Goal: Task Accomplishment & Management: Manage account settings

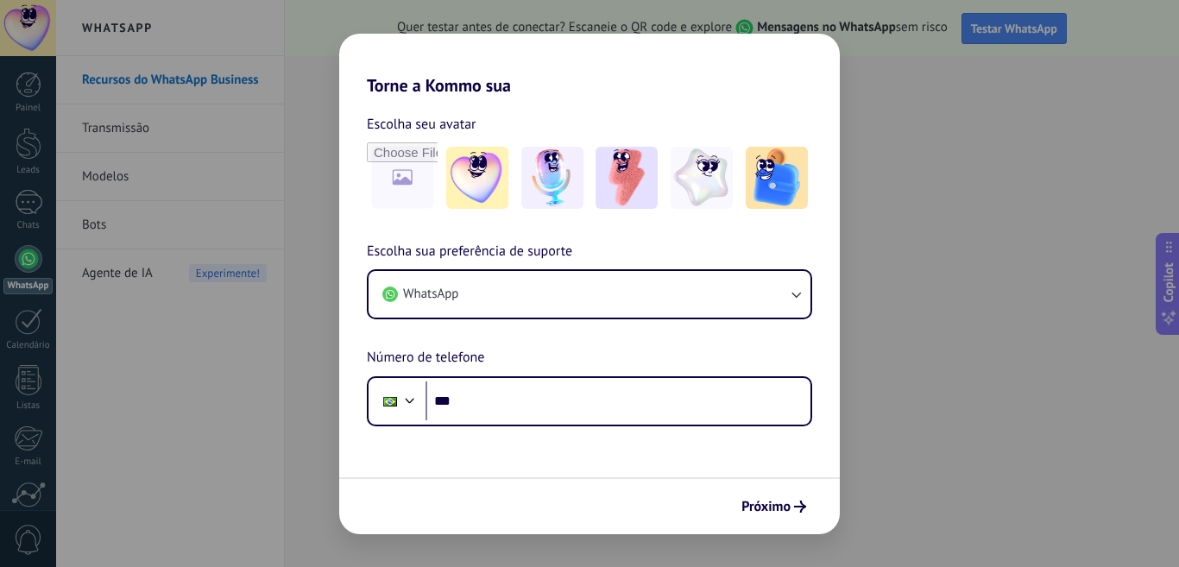
click at [961, 411] on div "Torne a Kommo sua Escolha seu avatar Escolha sua preferência de suporte WhatsAp…" at bounding box center [589, 283] width 1179 height 567
click at [915, 421] on div "Torne a Kommo sua Escolha seu avatar Escolha sua preferência de suporte WhatsAp…" at bounding box center [589, 283] width 1179 height 567
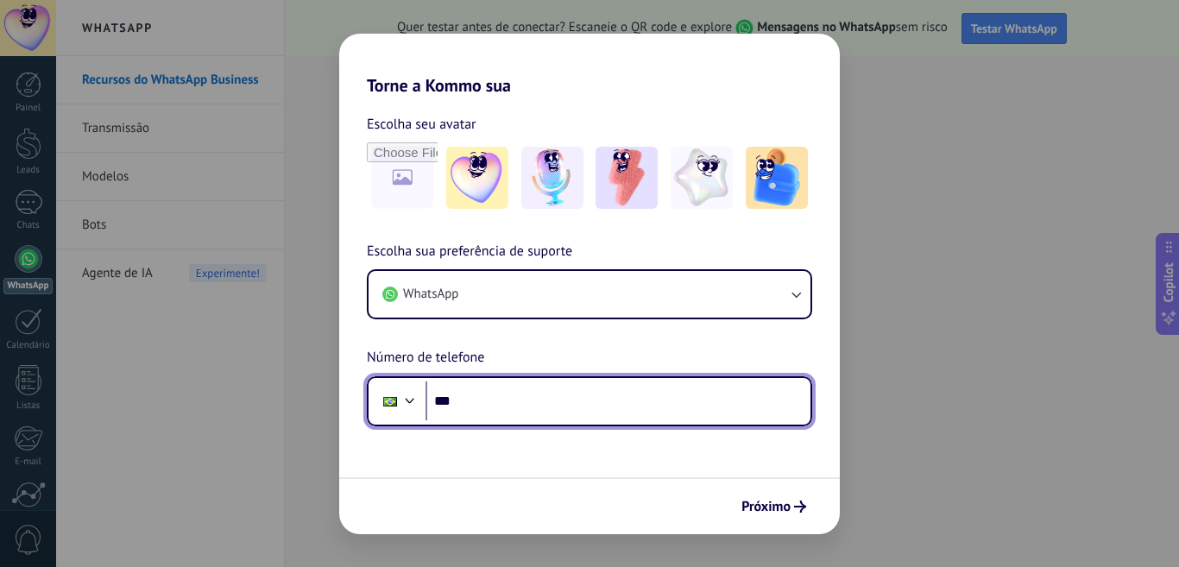
click at [613, 418] on input "***" at bounding box center [617, 401] width 385 height 40
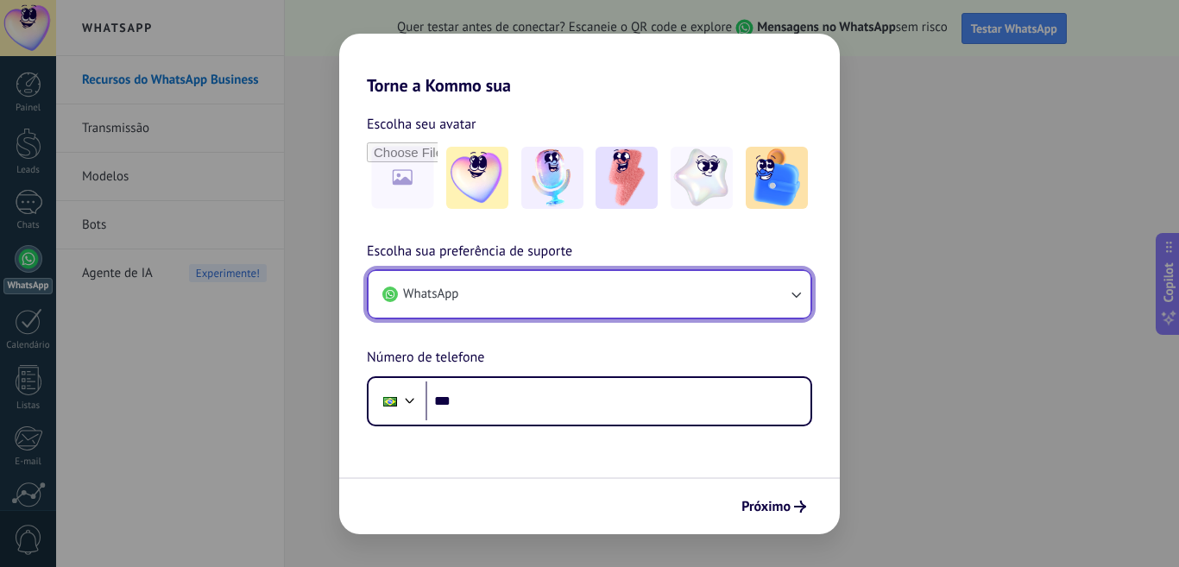
click at [663, 276] on button "WhatsApp" at bounding box center [589, 294] width 442 height 47
click at [797, 293] on icon "button" at bounding box center [795, 294] width 17 height 17
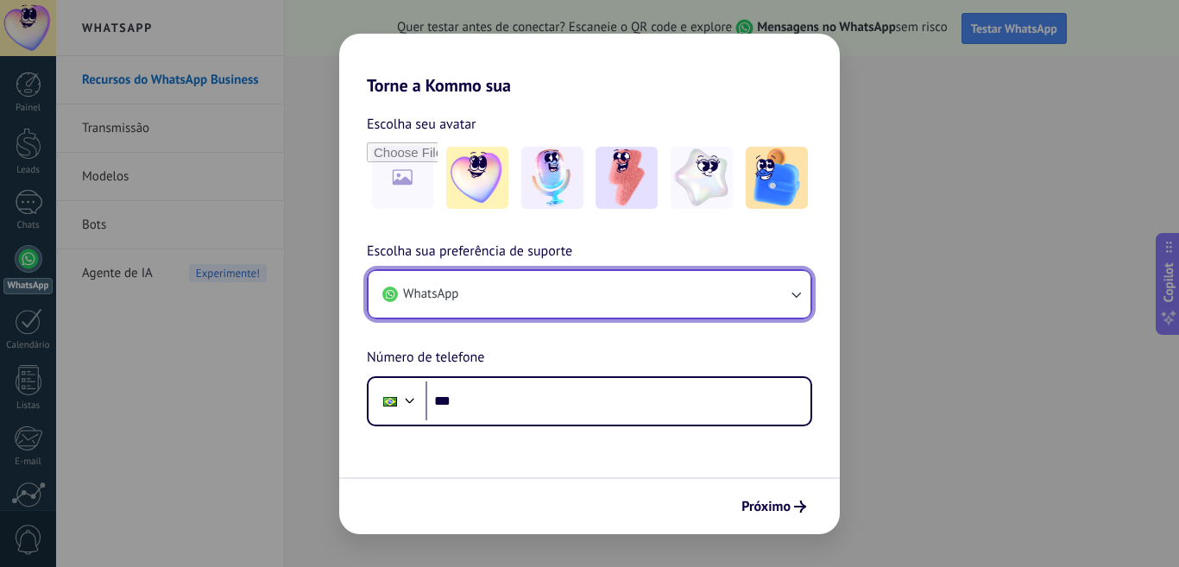
click at [567, 287] on button "WhatsApp" at bounding box center [589, 294] width 442 height 47
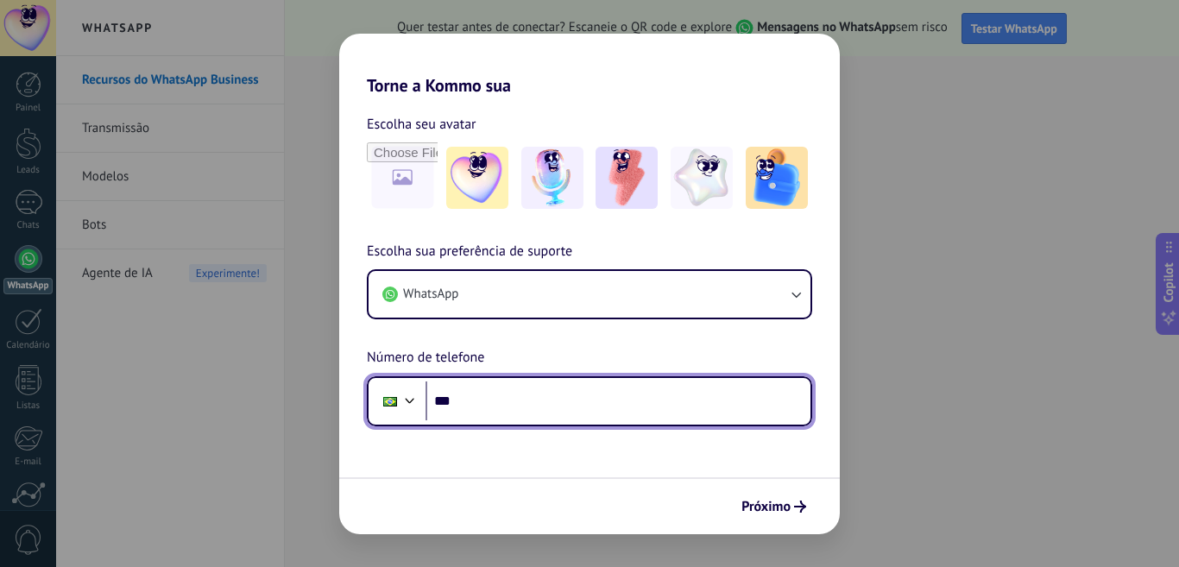
click at [477, 412] on input "***" at bounding box center [617, 401] width 385 height 40
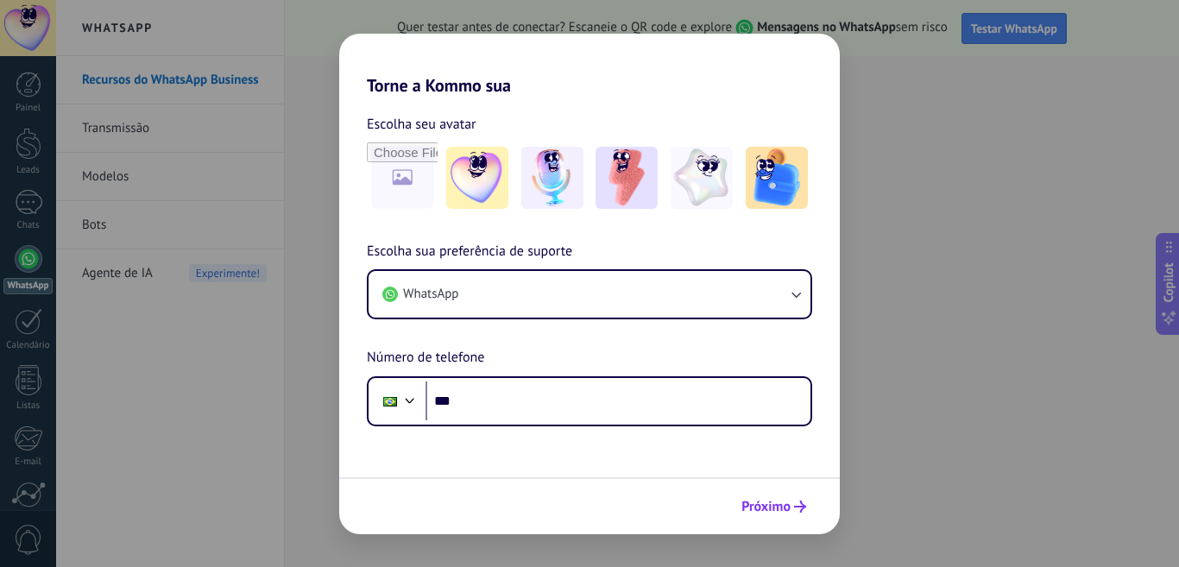
click at [756, 503] on span "Próximo" at bounding box center [765, 506] width 49 height 12
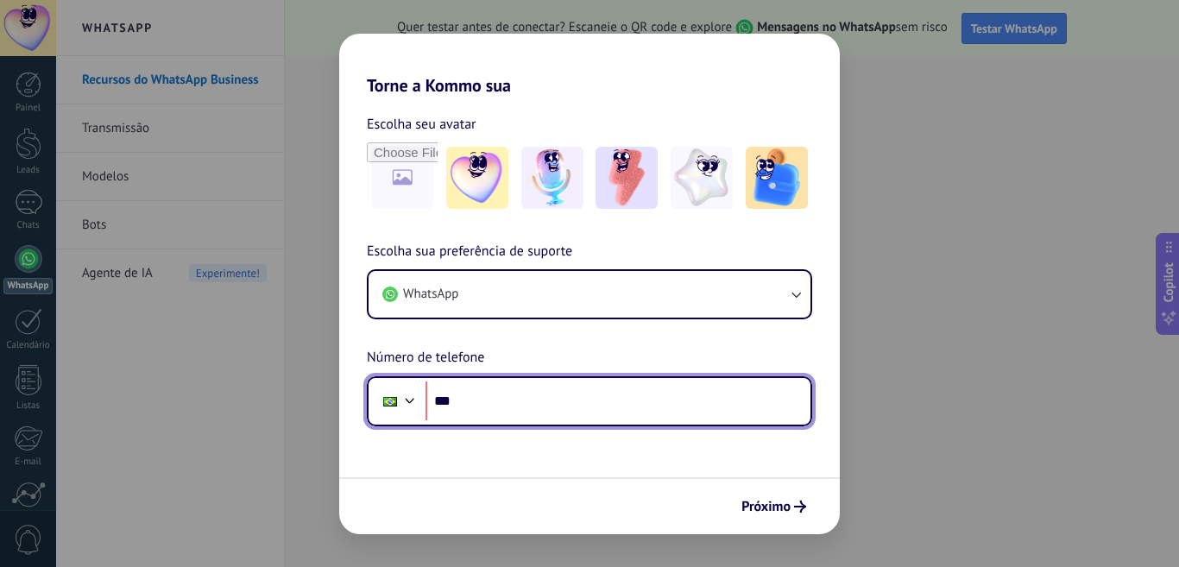
click at [536, 407] on input "***" at bounding box center [617, 401] width 385 height 40
click at [536, 406] on input "***" at bounding box center [617, 401] width 385 height 40
click at [544, 418] on input "********" at bounding box center [617, 401] width 385 height 40
type input "**********"
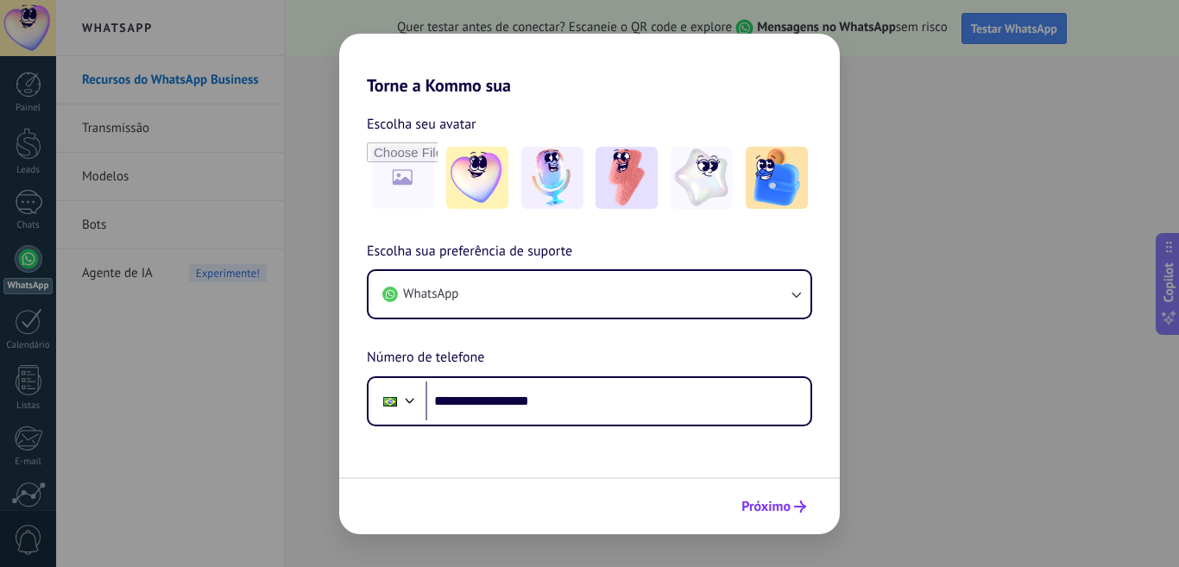
click at [753, 503] on span "Próximo" at bounding box center [765, 506] width 49 height 12
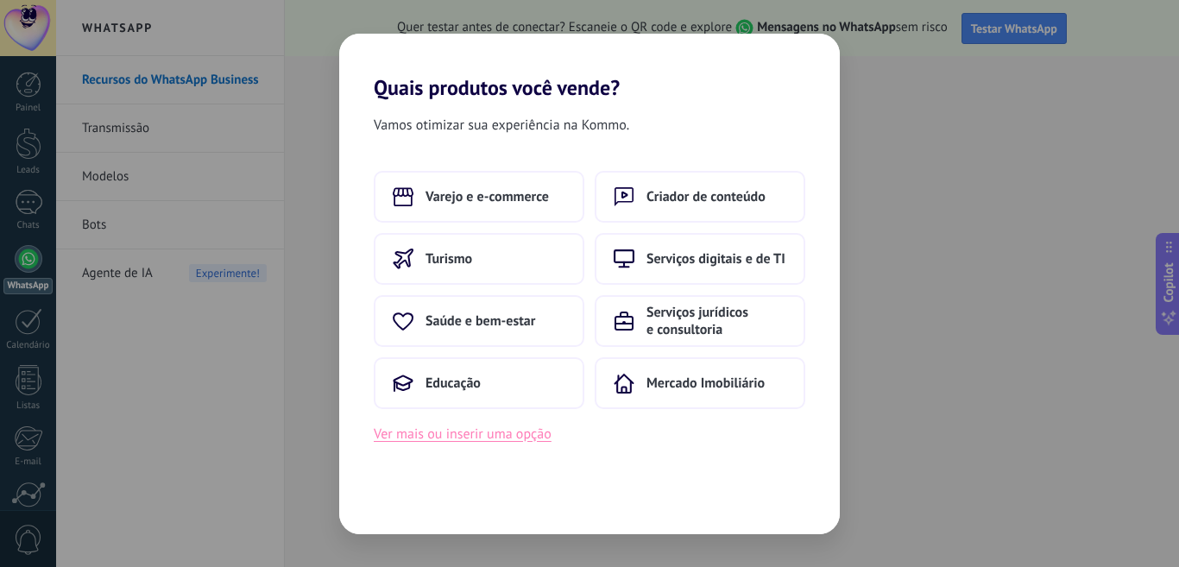
click at [475, 432] on button "Ver mais ou inserir uma opção" at bounding box center [463, 434] width 178 height 22
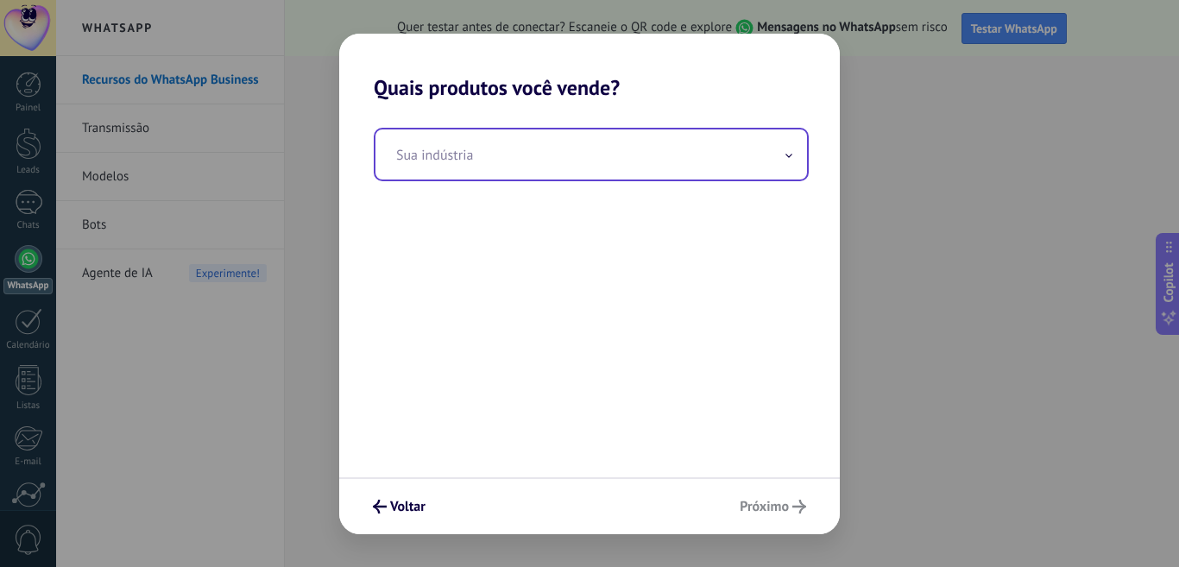
click at [580, 173] on input "text" at bounding box center [590, 154] width 431 height 50
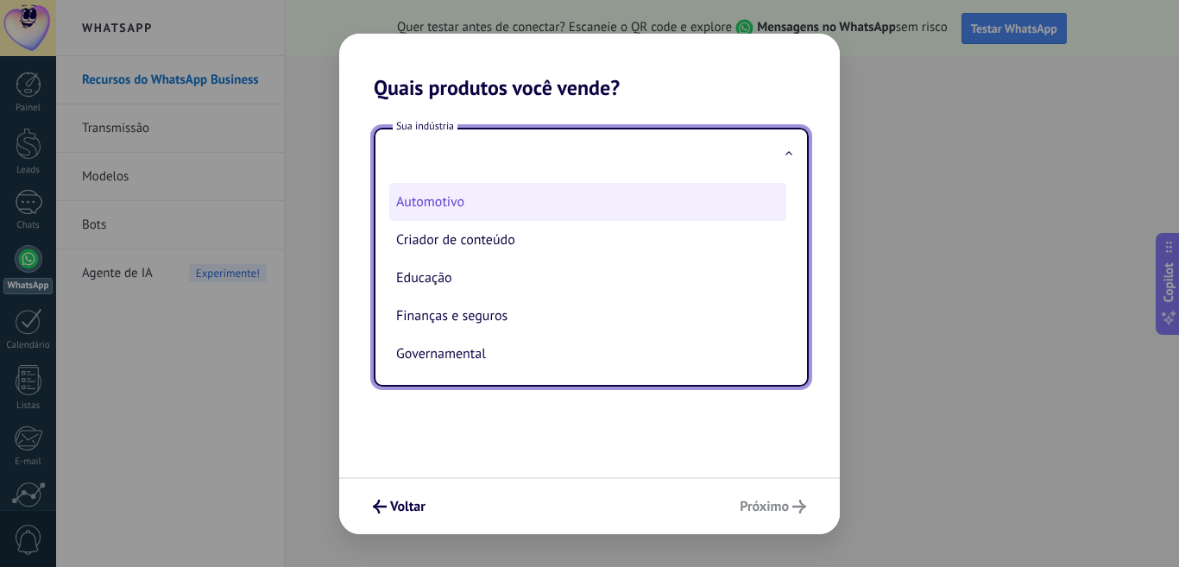
click at [544, 196] on li "Automotivo" at bounding box center [587, 202] width 397 height 38
type input "**********"
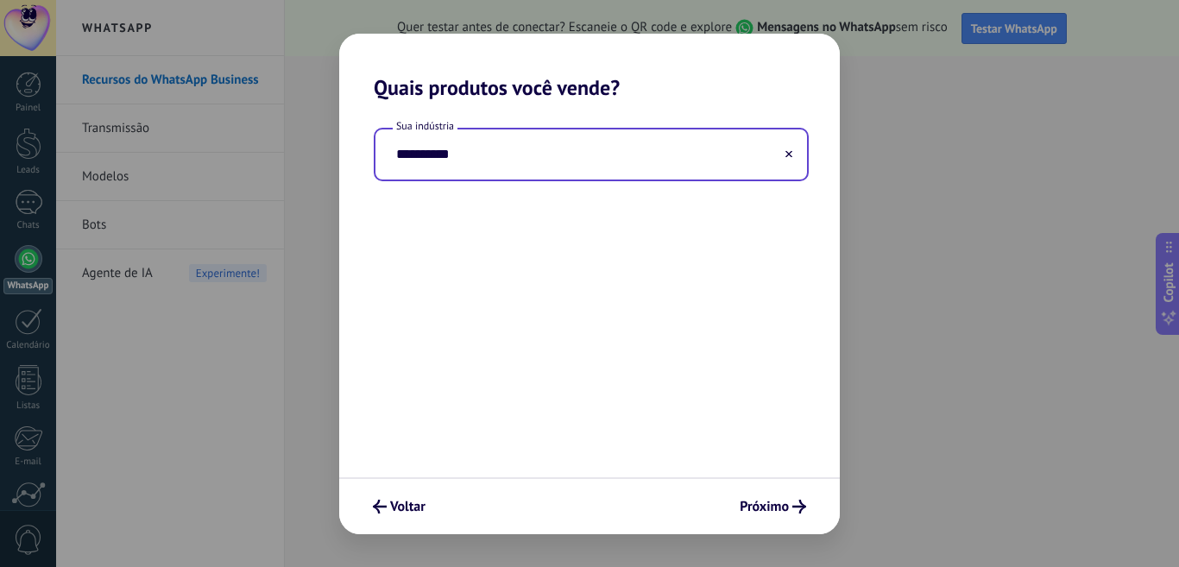
click at [544, 196] on div "**********" at bounding box center [589, 288] width 500 height 377
click at [752, 512] on span "Próximo" at bounding box center [763, 506] width 49 height 12
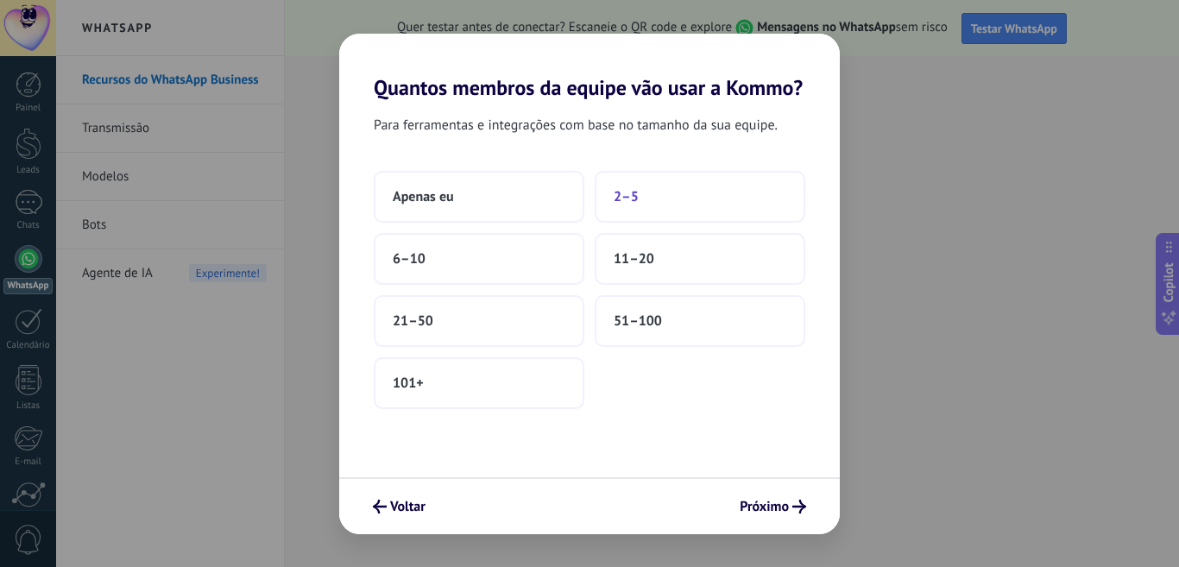
click at [682, 200] on button "2–5" at bounding box center [699, 197] width 211 height 52
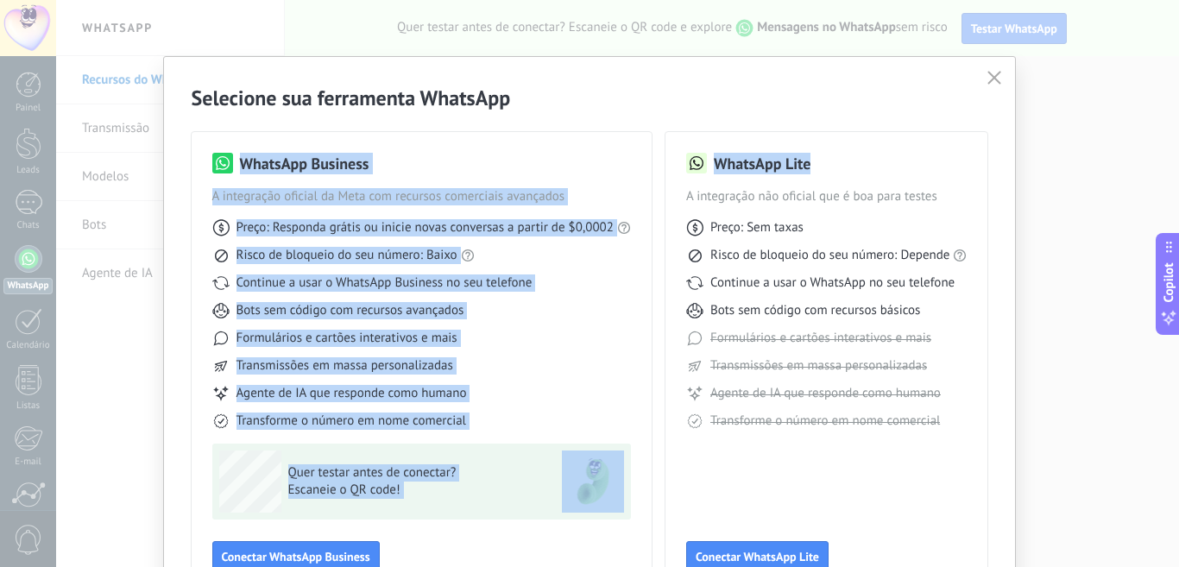
drag, startPoint x: 1172, startPoint y: 99, endPoint x: 1170, endPoint y: 129, distance: 29.4
click at [1170, 129] on div "Selecione sua ferramenta WhatsApp WhatsApp Business A integração oficial da Met…" at bounding box center [589, 283] width 1179 height 567
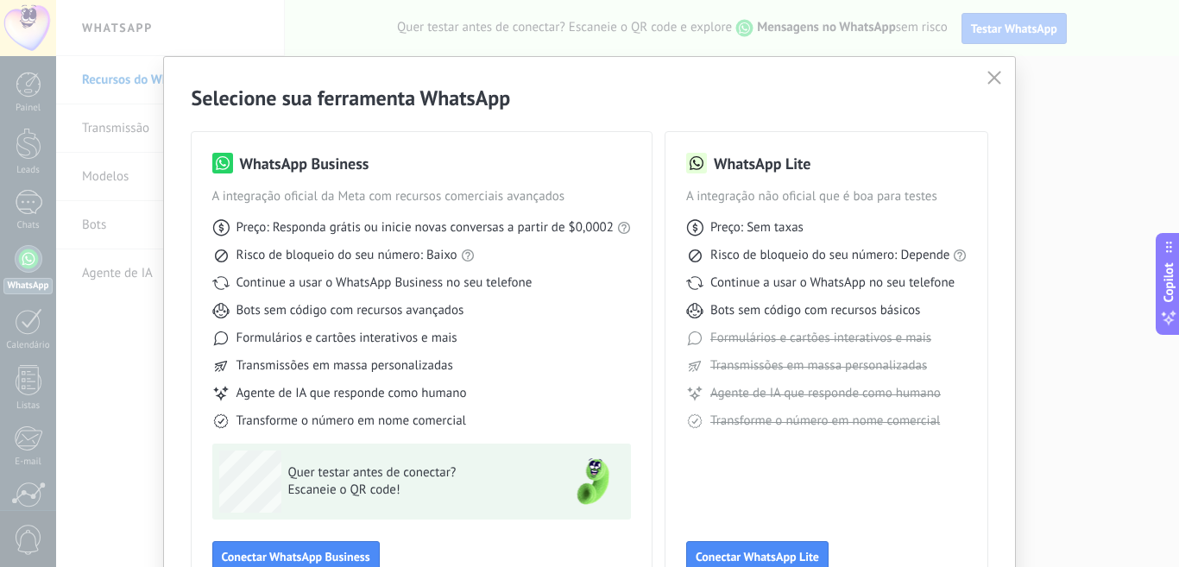
click at [865, 458] on div "WhatsApp Lite A integração não oficial que é boa para testes Preço: Sem taxas R…" at bounding box center [826, 362] width 281 height 419
click at [995, 82] on use "button" at bounding box center [994, 77] width 13 height 13
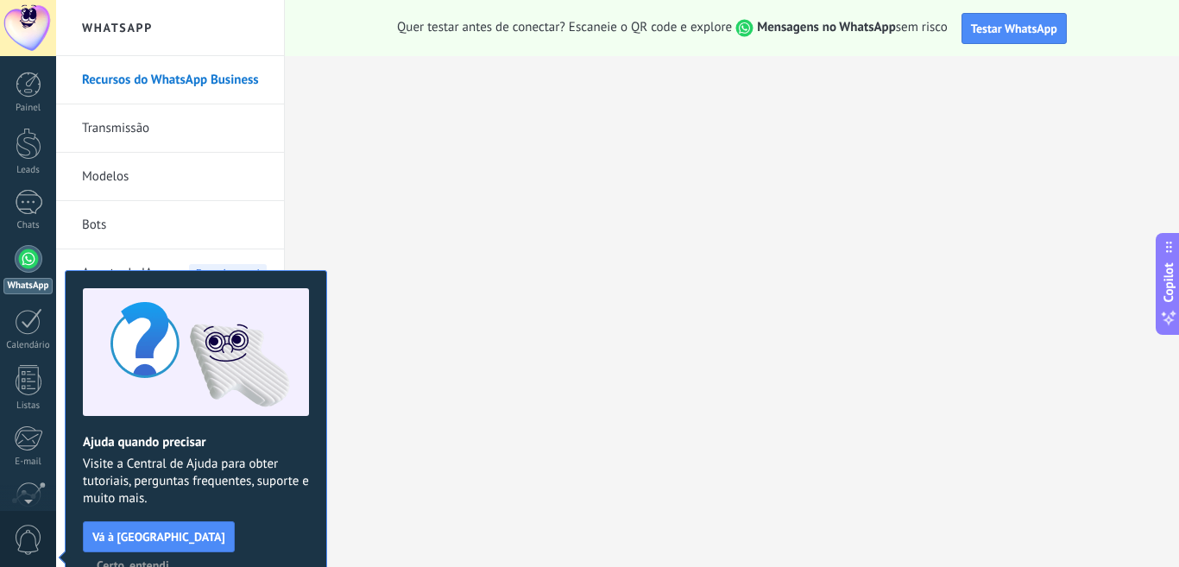
click at [23, 28] on div at bounding box center [28, 28] width 56 height 56
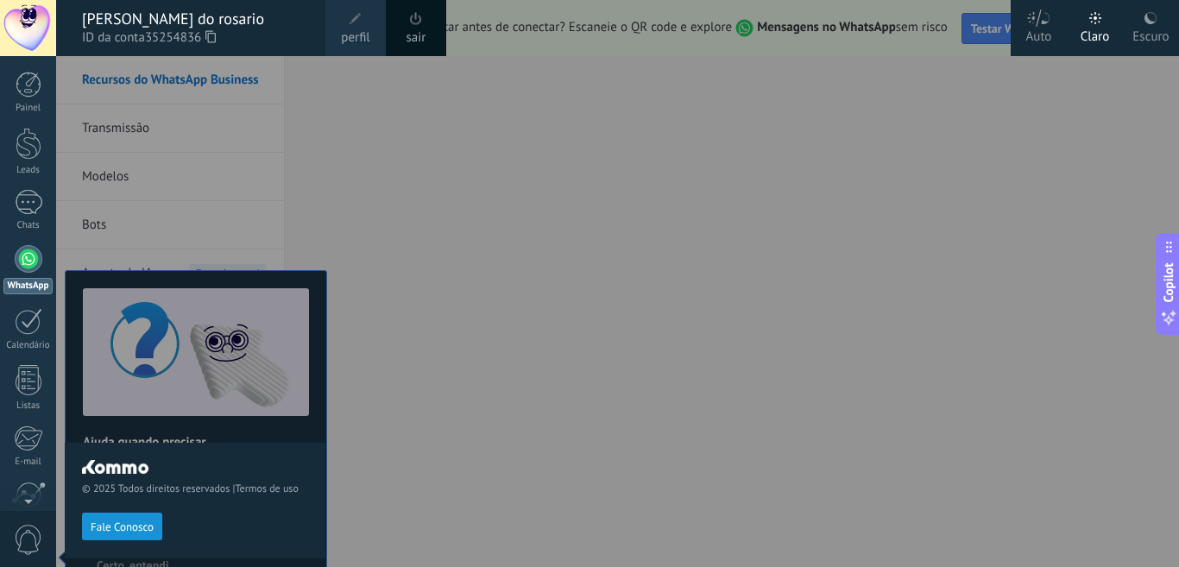
click at [367, 30] on span "perfil" at bounding box center [355, 37] width 28 height 19
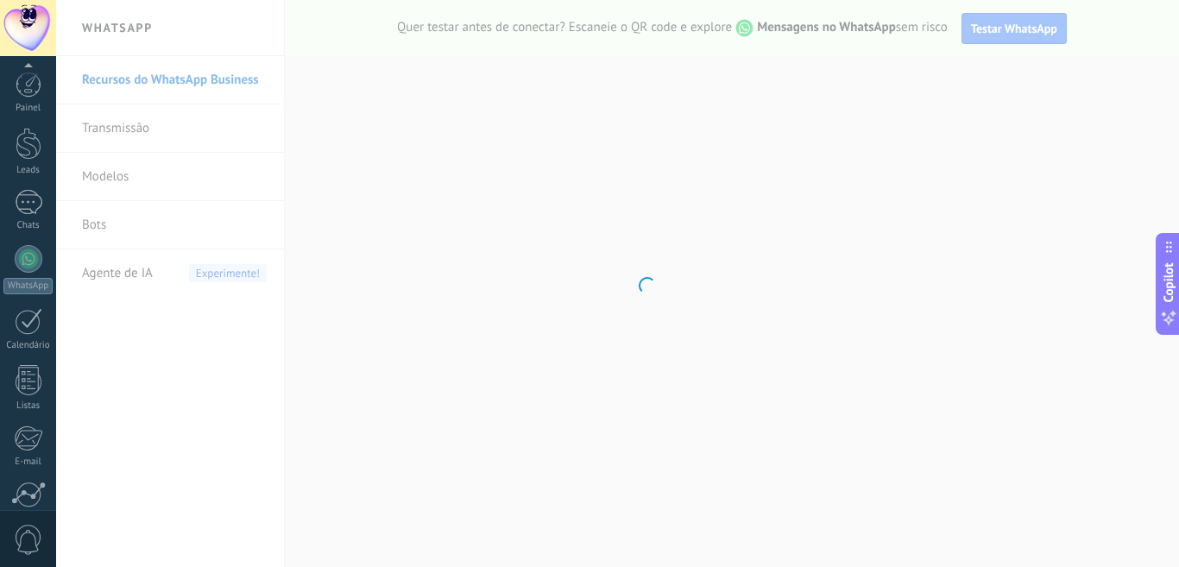
scroll to position [151, 0]
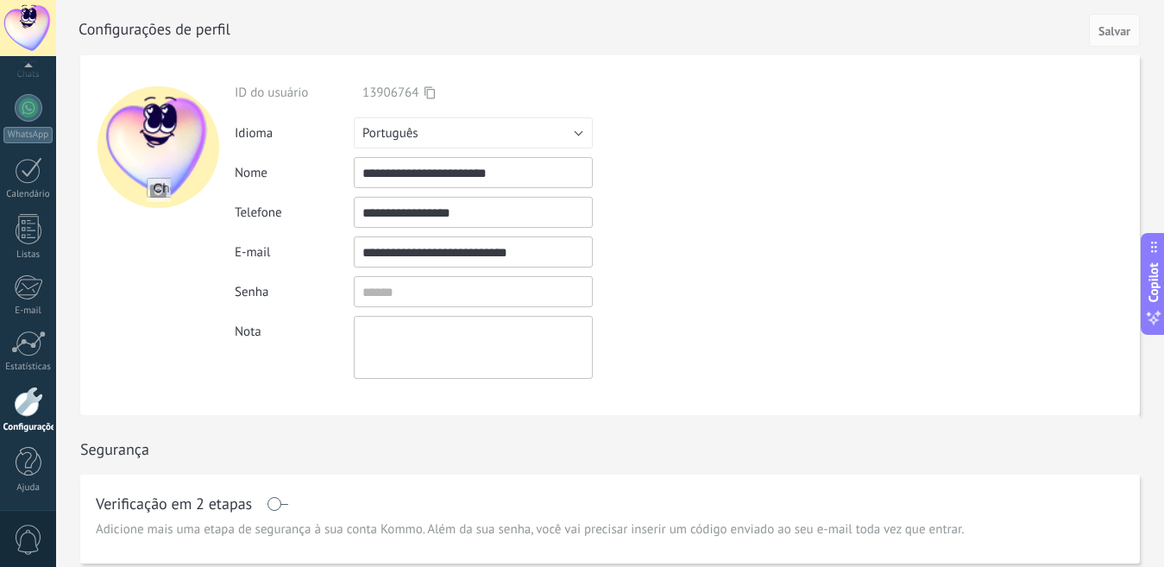
click at [503, 179] on input "**********" at bounding box center [473, 172] width 239 height 31
type input "*"
type input "**********"
click at [1103, 26] on span "Salvar" at bounding box center [1114, 31] width 32 height 12
click at [28, 35] on div at bounding box center [28, 28] width 56 height 56
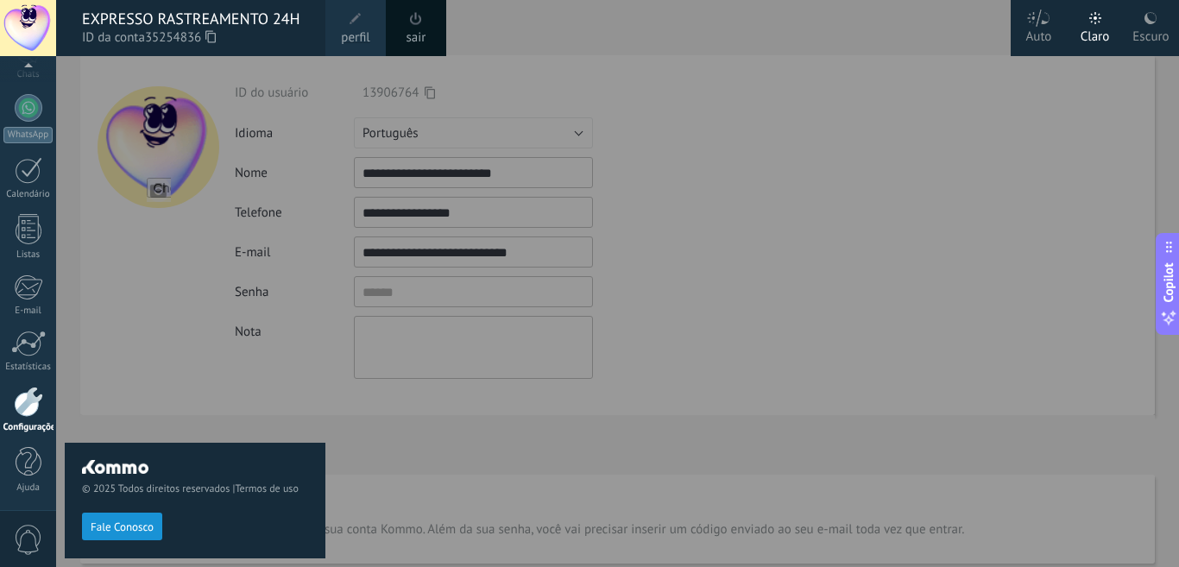
click at [1149, 39] on div "Escuro" at bounding box center [1150, 33] width 36 height 45
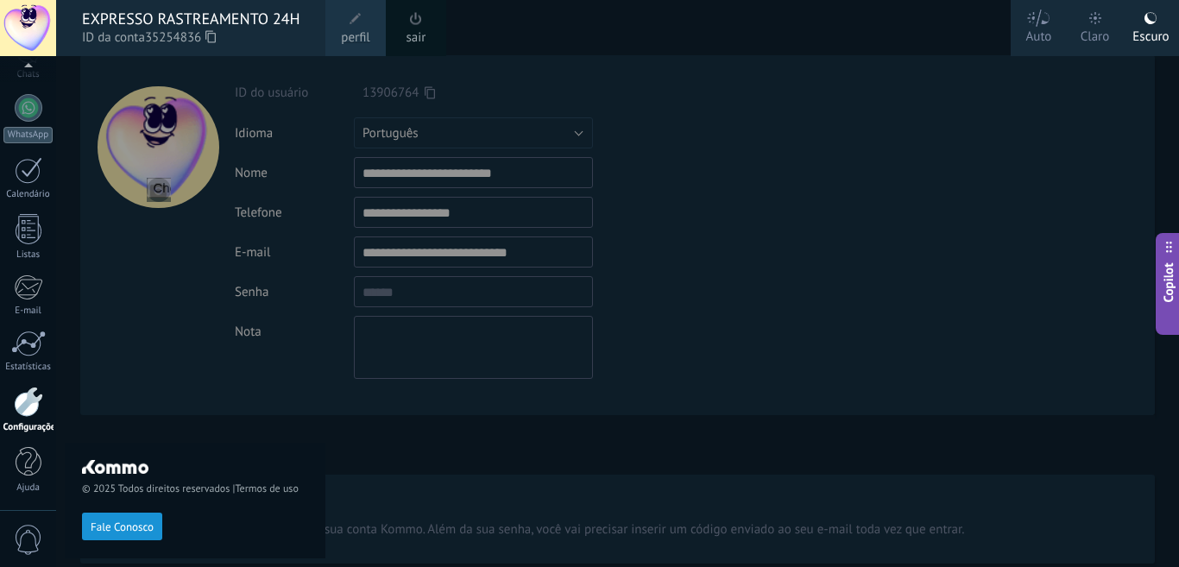
click at [764, 141] on div at bounding box center [645, 283] width 1179 height 567
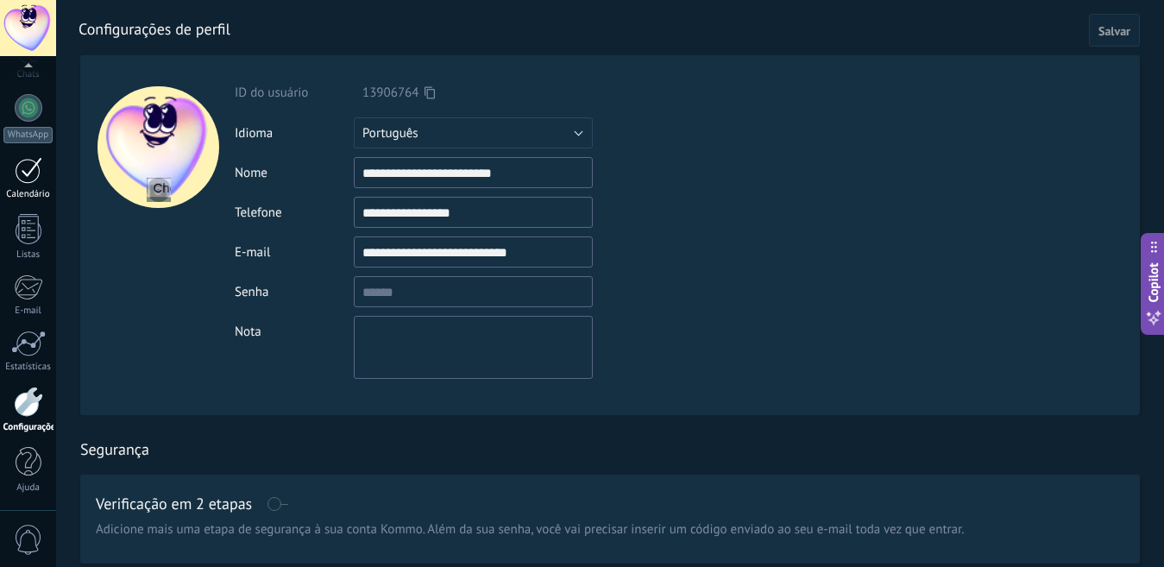
click at [18, 171] on div at bounding box center [29, 170] width 28 height 27
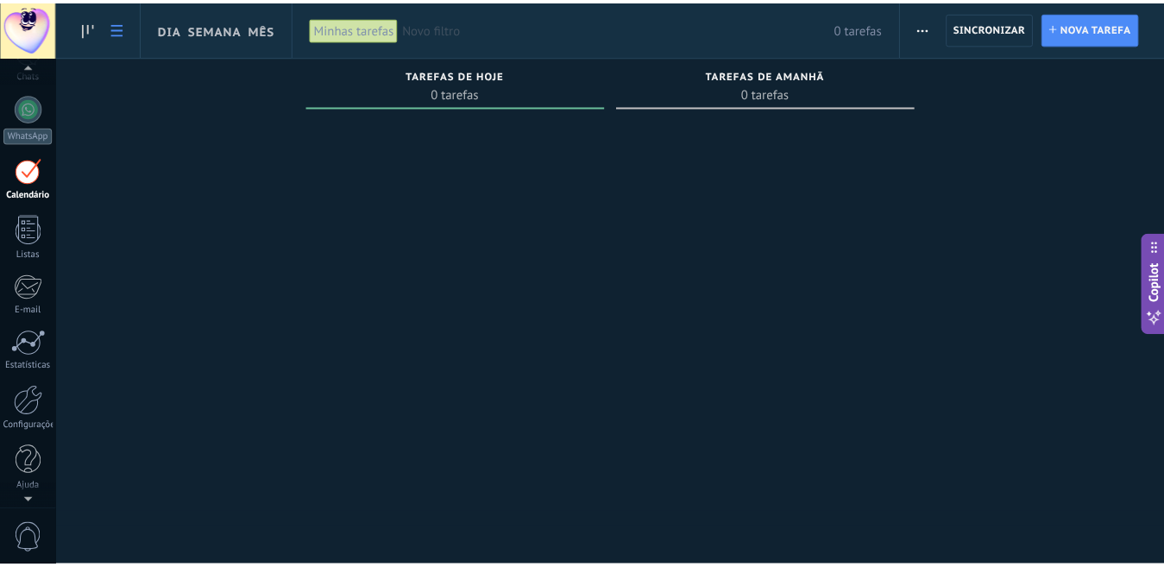
scroll to position [50, 0]
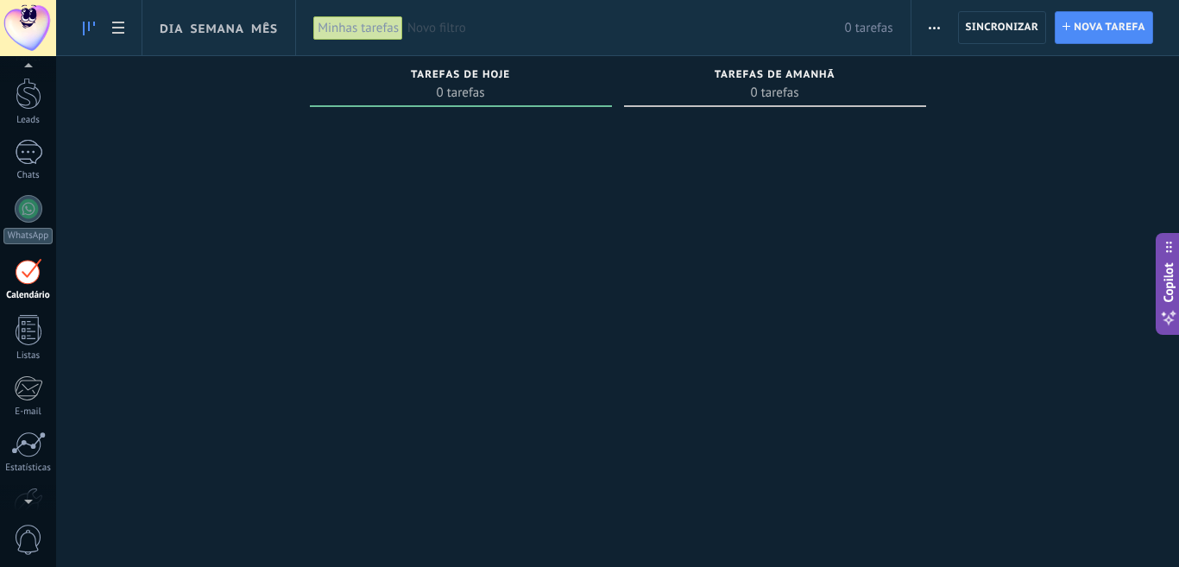
click at [91, 27] on icon at bounding box center [89, 29] width 12 height 14
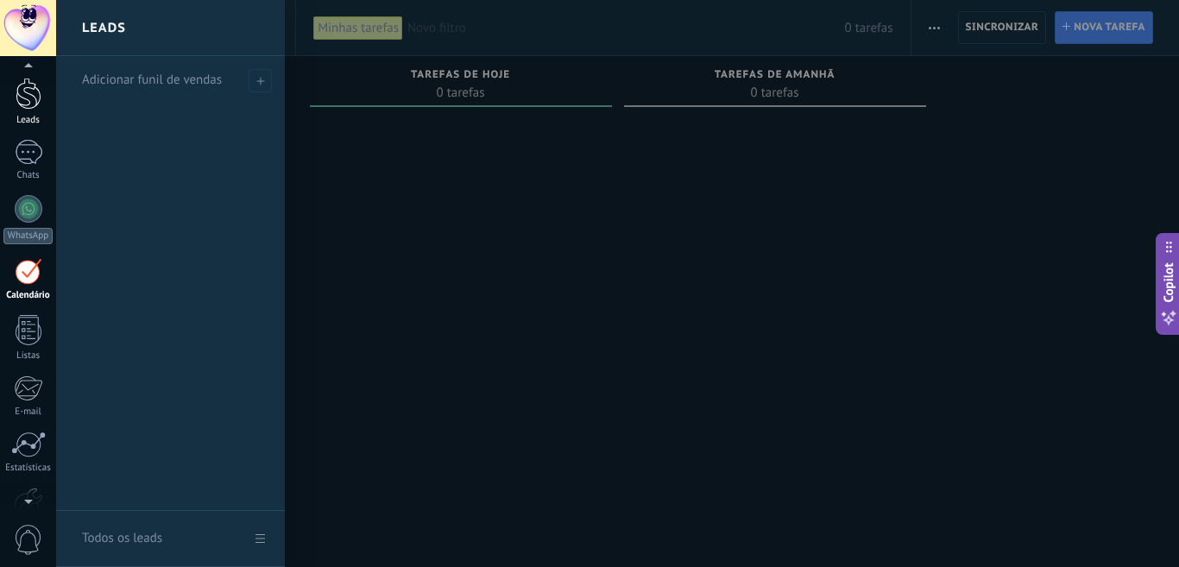
click at [29, 111] on link "Leads" at bounding box center [28, 102] width 56 height 48
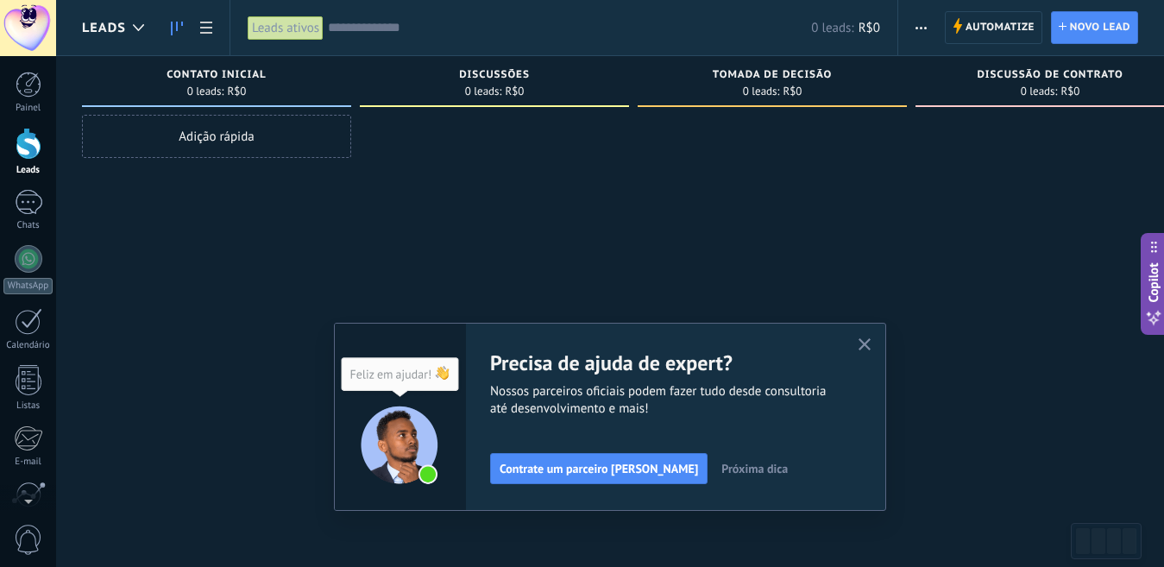
click at [871, 343] on use "button" at bounding box center [864, 344] width 13 height 13
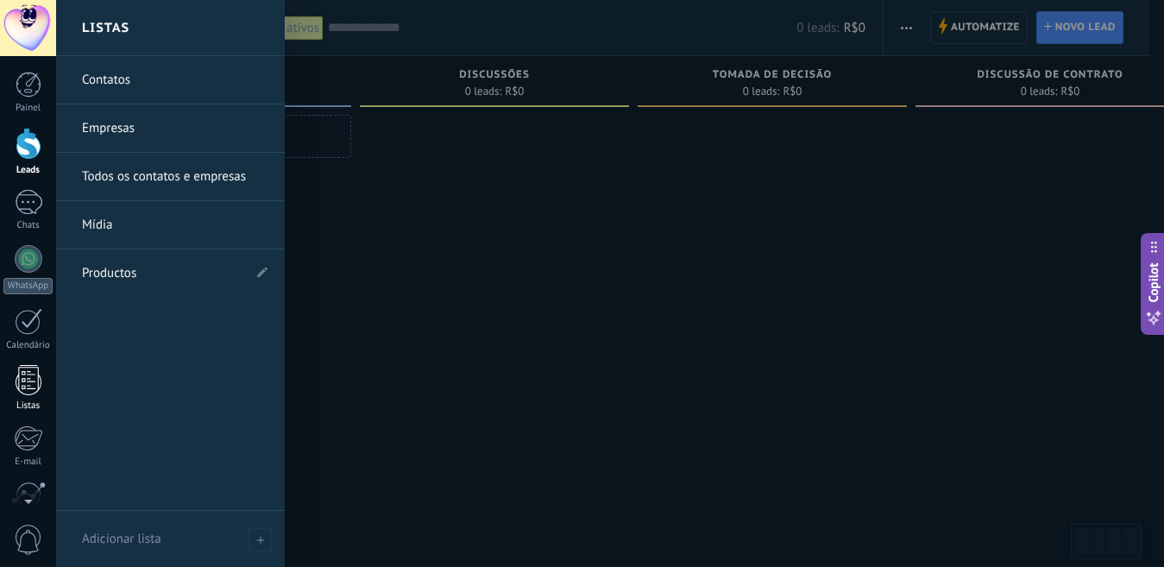
click at [28, 369] on div at bounding box center [29, 380] width 26 height 30
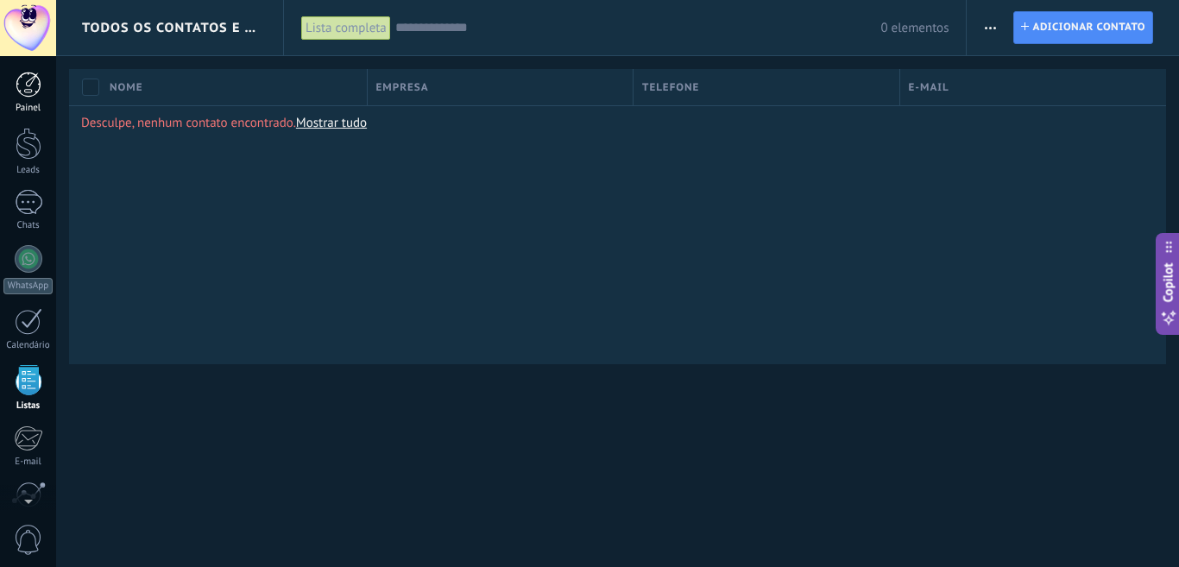
click at [36, 100] on link "Painel" at bounding box center [28, 93] width 56 height 42
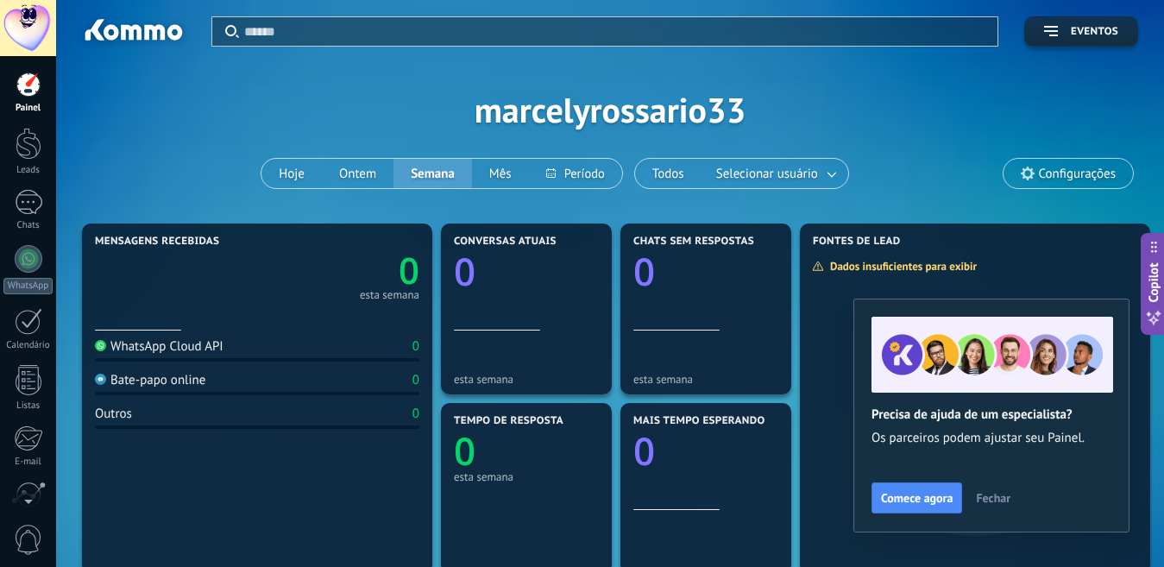
click at [557, 104] on div "Aplicar Eventos marcelyrossario33 Hoje Ontem Semana Mês Todos Selecionar usuári…" at bounding box center [610, 109] width 1056 height 219
click at [631, 112] on div "Aplicar Eventos marcelyrossario33 Hoje Ontem Semana Mês Todos Selecionar usuári…" at bounding box center [610, 109] width 1056 height 219
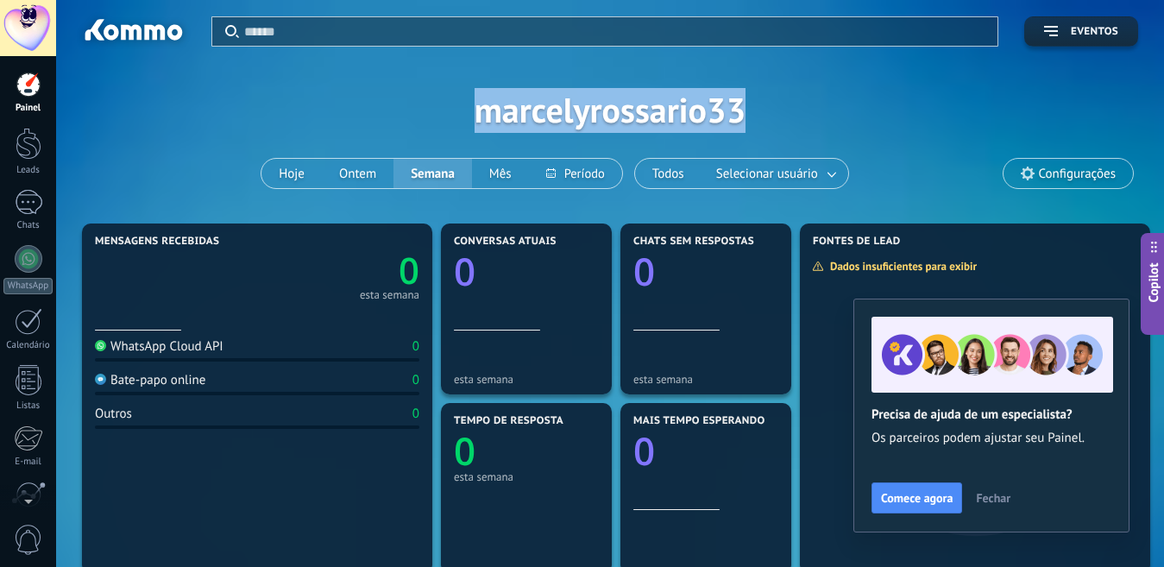
click at [631, 112] on div "Aplicar Eventos marcelyrossario33 Hoje Ontem Semana Mês Todos Selecionar usuári…" at bounding box center [610, 109] width 1056 height 219
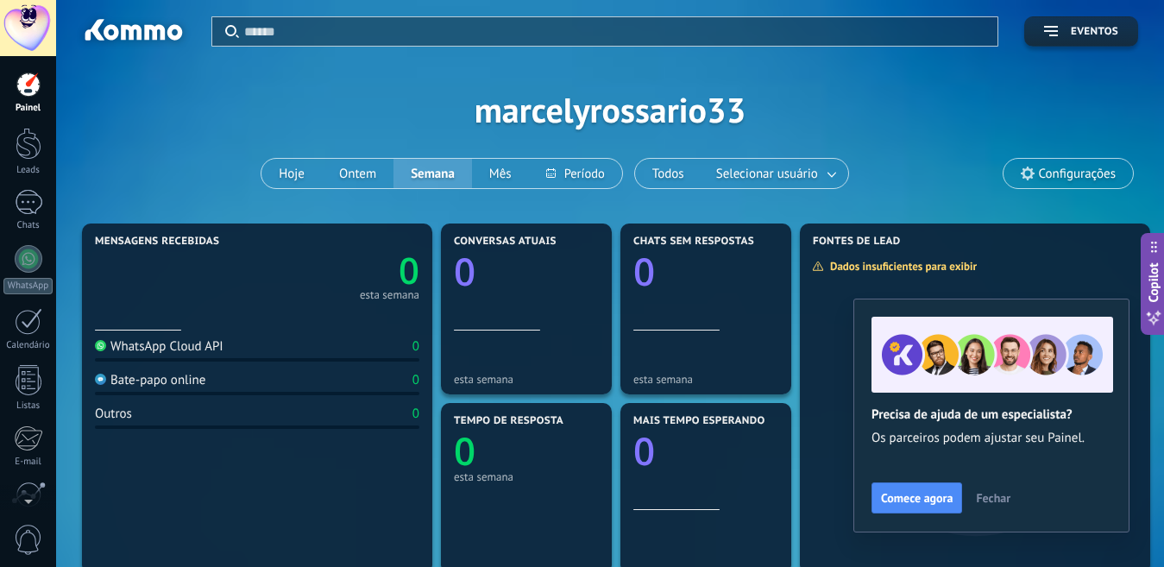
click at [894, 114] on div "Aplicar Eventos marcelyrossario33 Hoje Ontem Semana Mês Todos Selecionar usuári…" at bounding box center [610, 109] width 1056 height 219
click at [1071, 179] on span "Configurações" at bounding box center [1077, 174] width 77 height 15
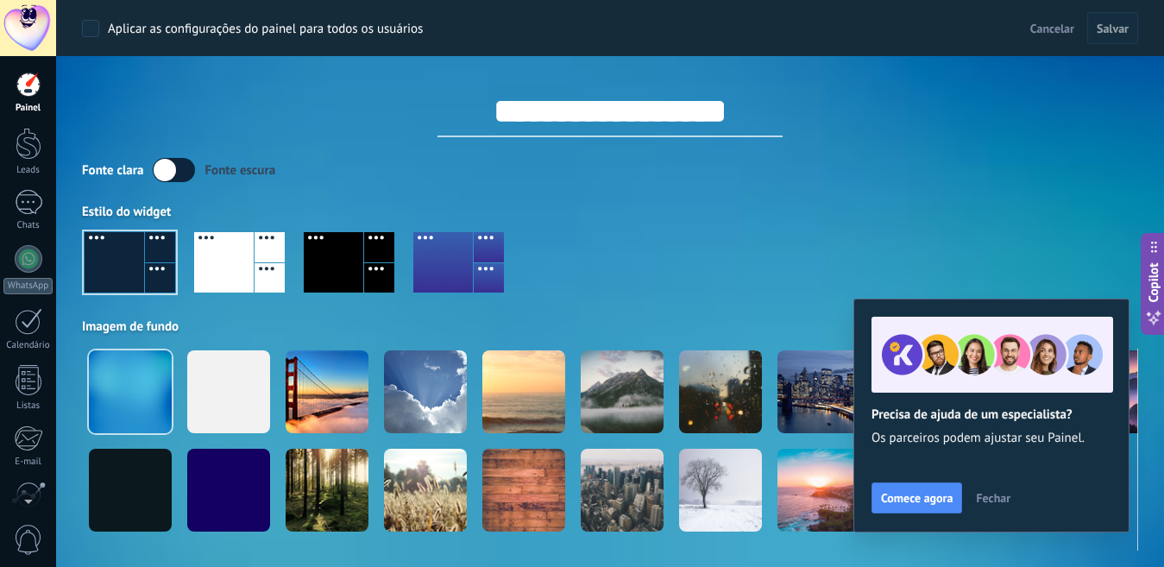
click at [742, 109] on input "**********" at bounding box center [609, 111] width 345 height 52
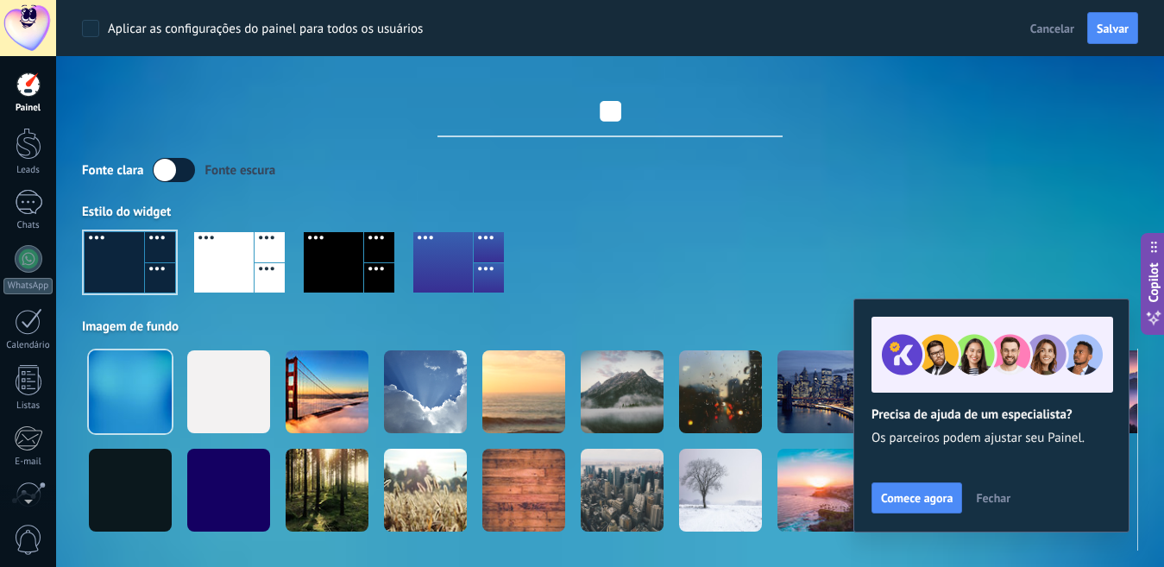
type input "*"
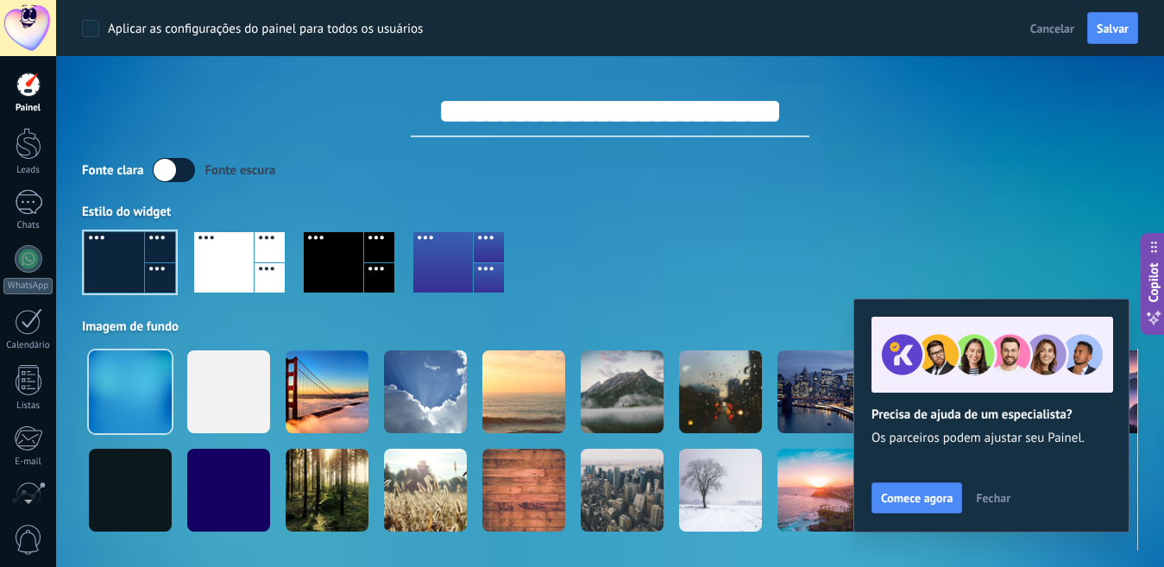
scroll to position [0, 85]
type input "**********"
click at [990, 501] on span "Fechar" at bounding box center [993, 498] width 35 height 12
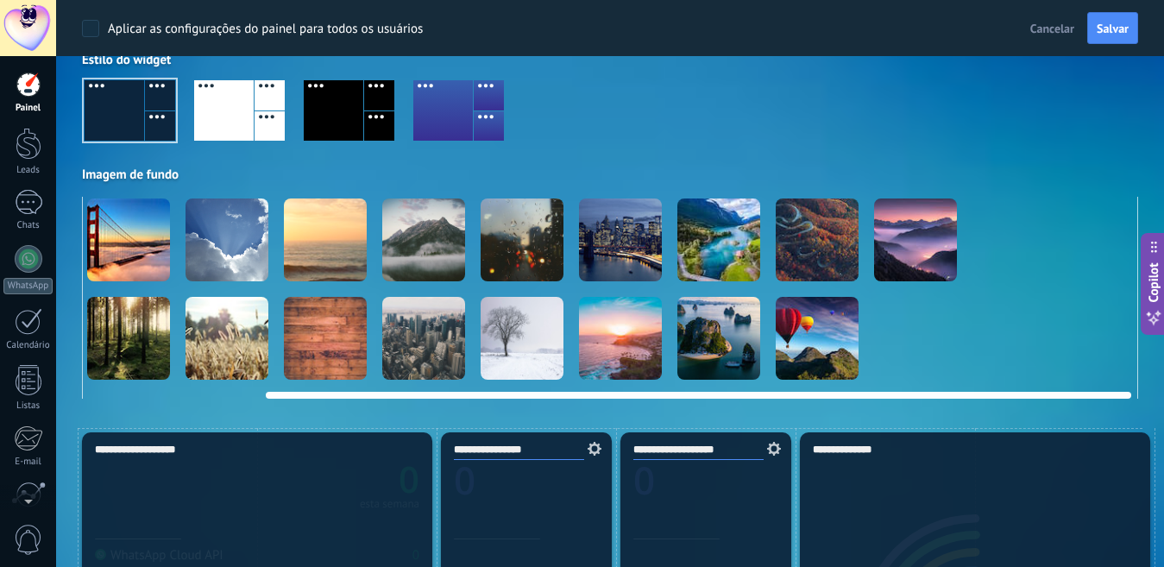
scroll to position [0, 216]
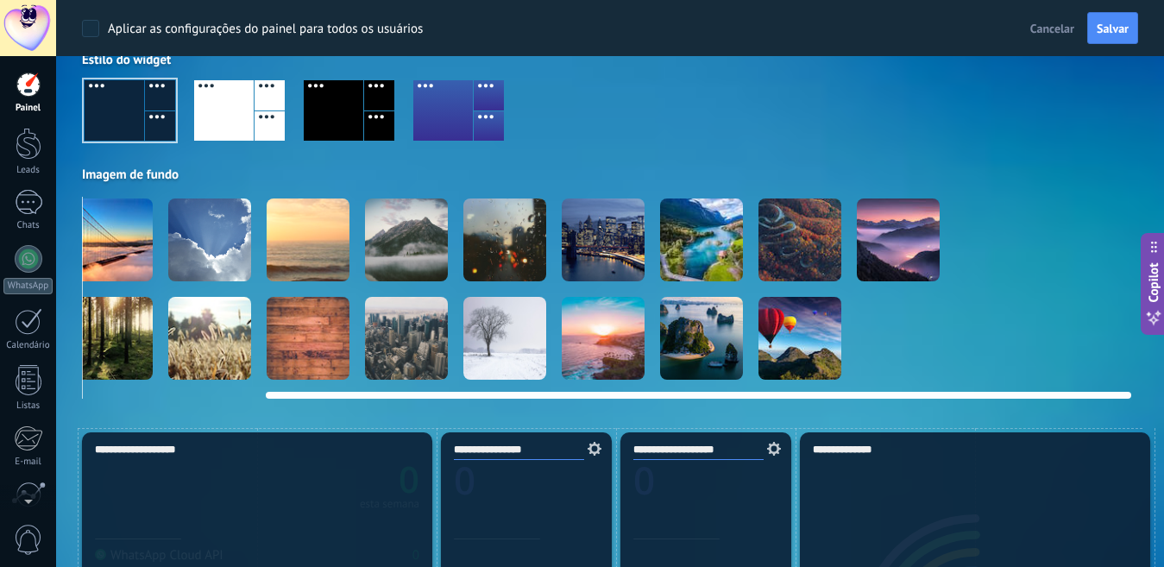
drag, startPoint x: 878, startPoint y: 393, endPoint x: 1085, endPoint y: 394, distance: 207.1
click at [1085, 394] on div at bounding box center [698, 395] width 865 height 7
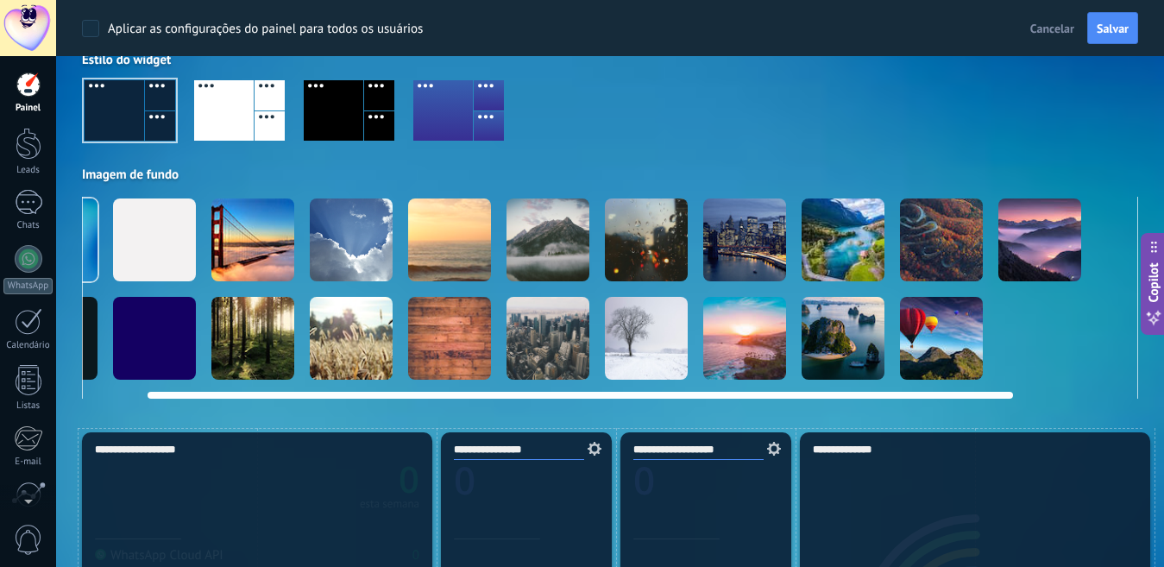
scroll to position [0, 0]
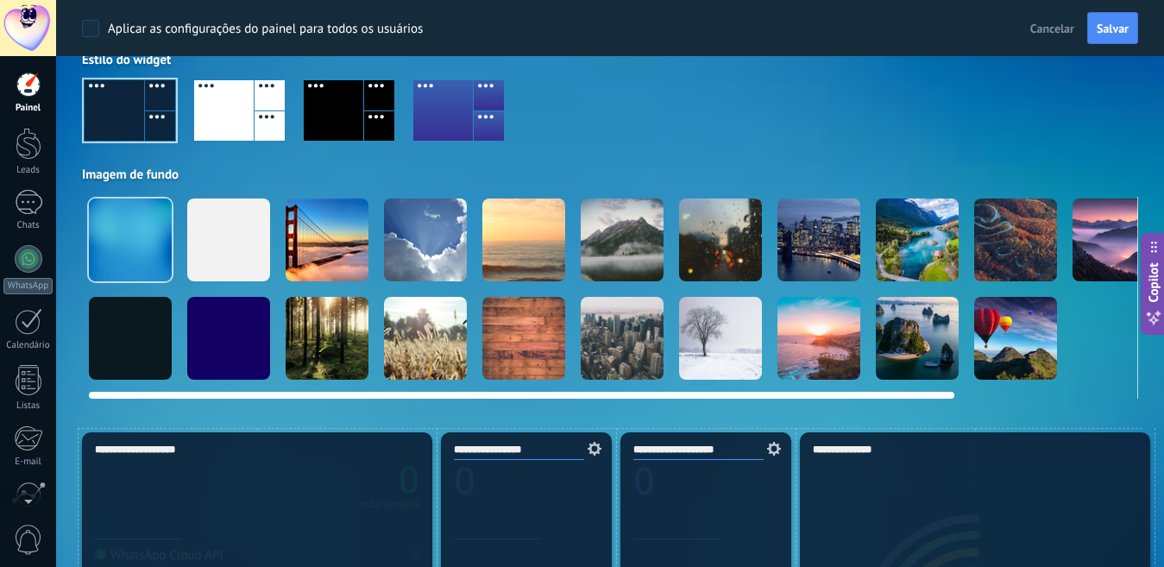
drag, startPoint x: 1083, startPoint y: 395, endPoint x: 821, endPoint y: 384, distance: 262.5
click at [821, 384] on div at bounding box center [610, 298] width 1056 height 202
drag, startPoint x: 839, startPoint y: 393, endPoint x: 767, endPoint y: 408, distance: 73.1
click at [160, 311] on div at bounding box center [130, 338] width 83 height 83
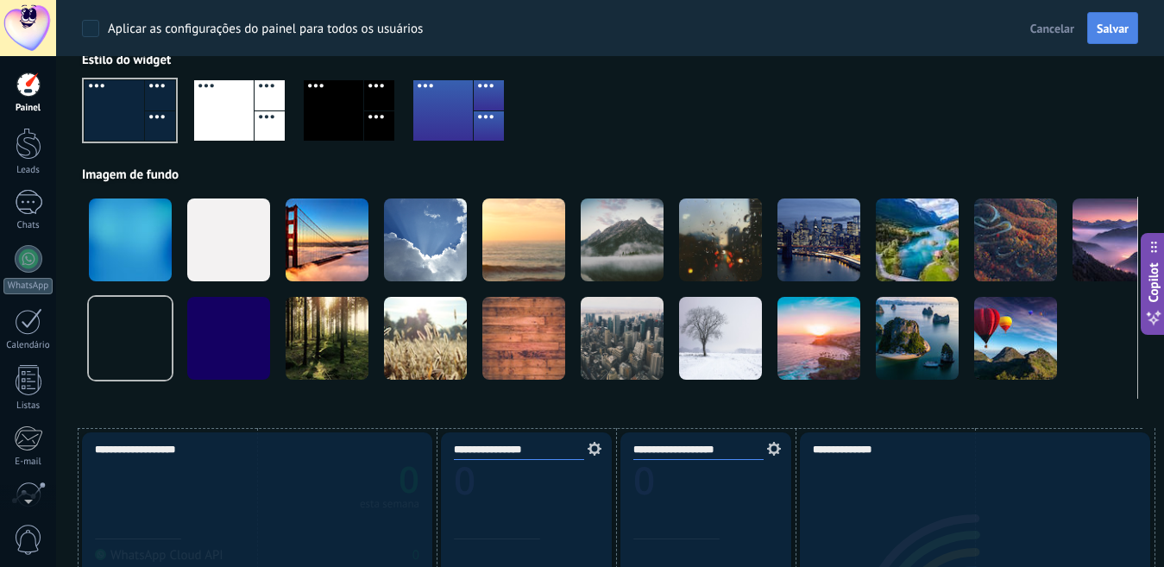
click at [1110, 22] on span "Salvar" at bounding box center [1113, 28] width 32 height 12
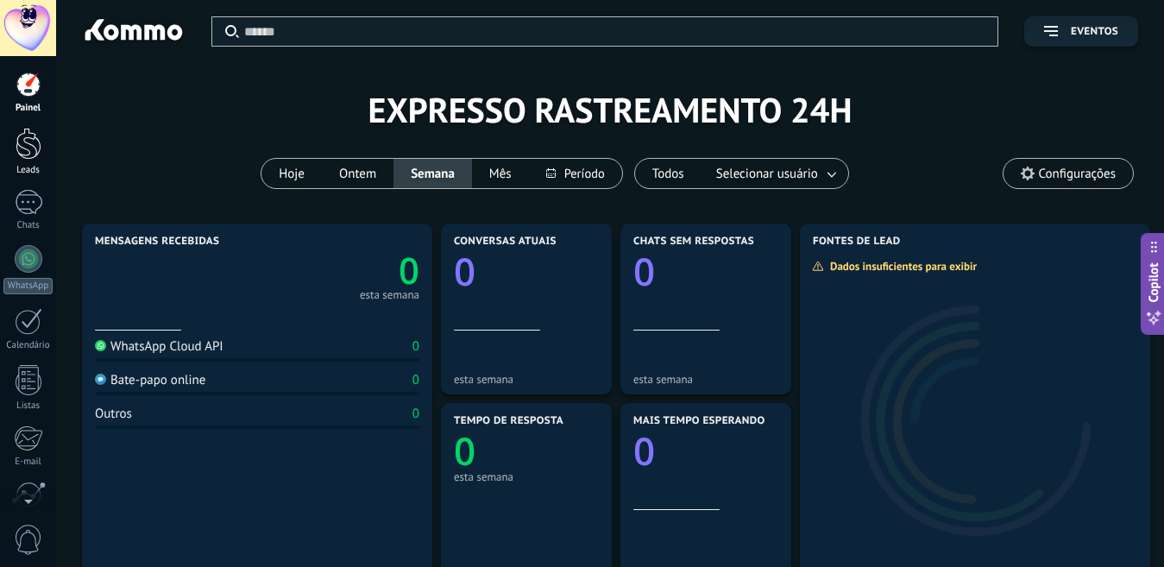
click at [38, 143] on div at bounding box center [29, 144] width 26 height 32
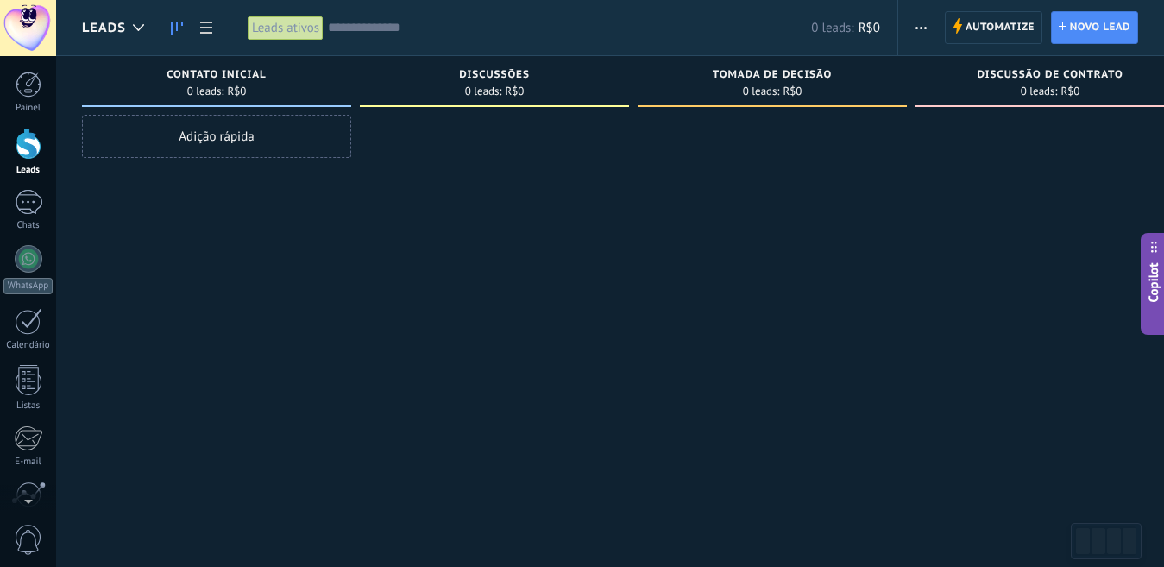
click at [112, 38] on div "Leads" at bounding box center [117, 27] width 71 height 55
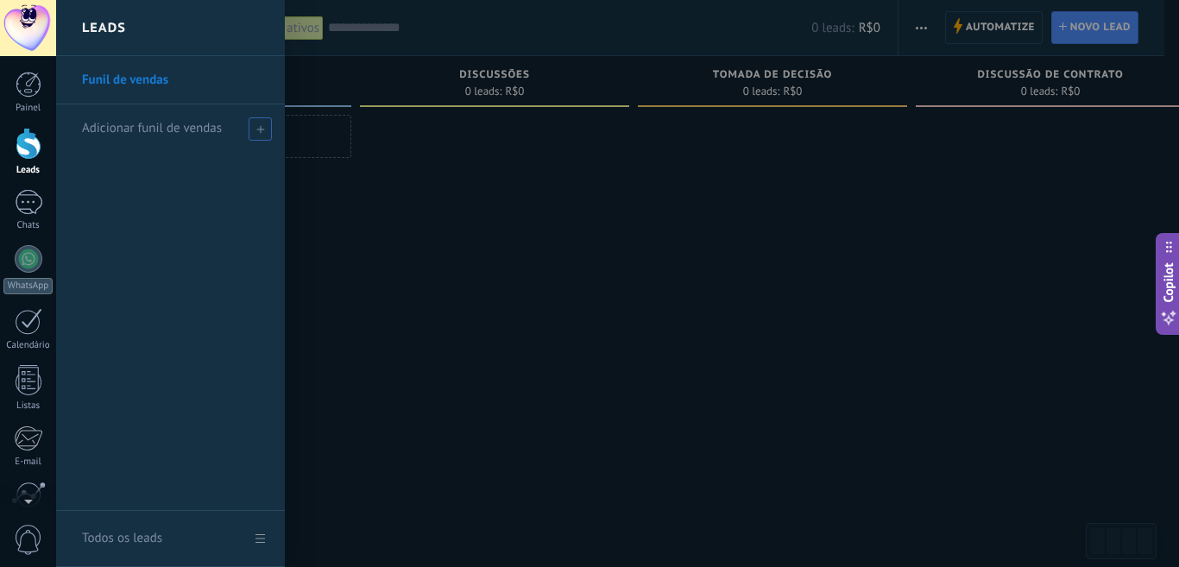
click at [179, 133] on span "Adicionar funil de vendas" at bounding box center [152, 128] width 140 height 16
type input "**********"
click at [260, 134] on span at bounding box center [263, 129] width 16 height 12
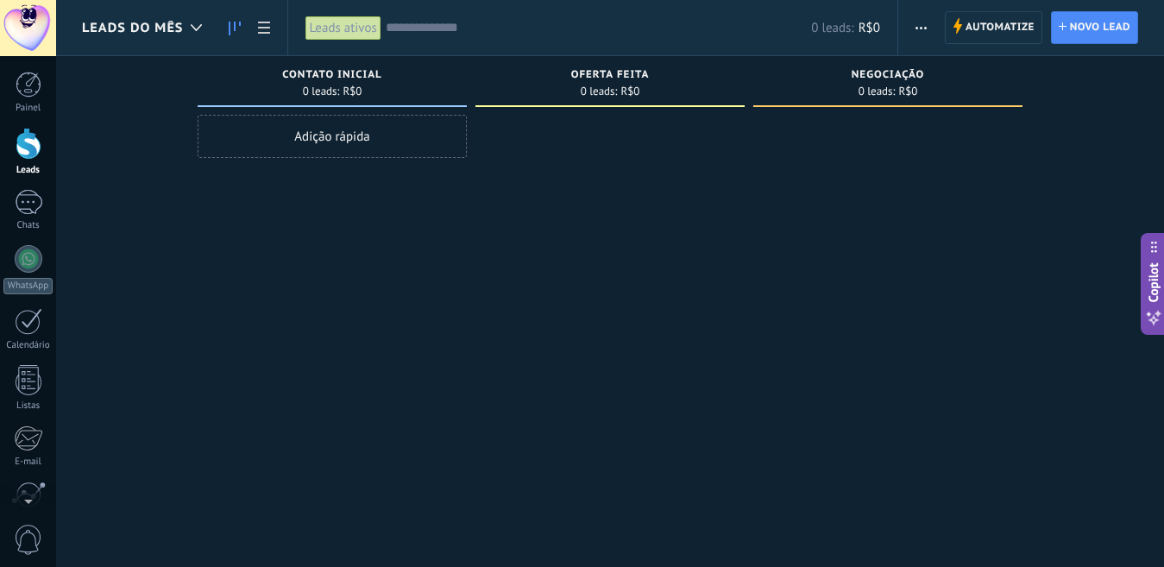
click at [260, 134] on div "Adição rápida" at bounding box center [332, 136] width 269 height 43
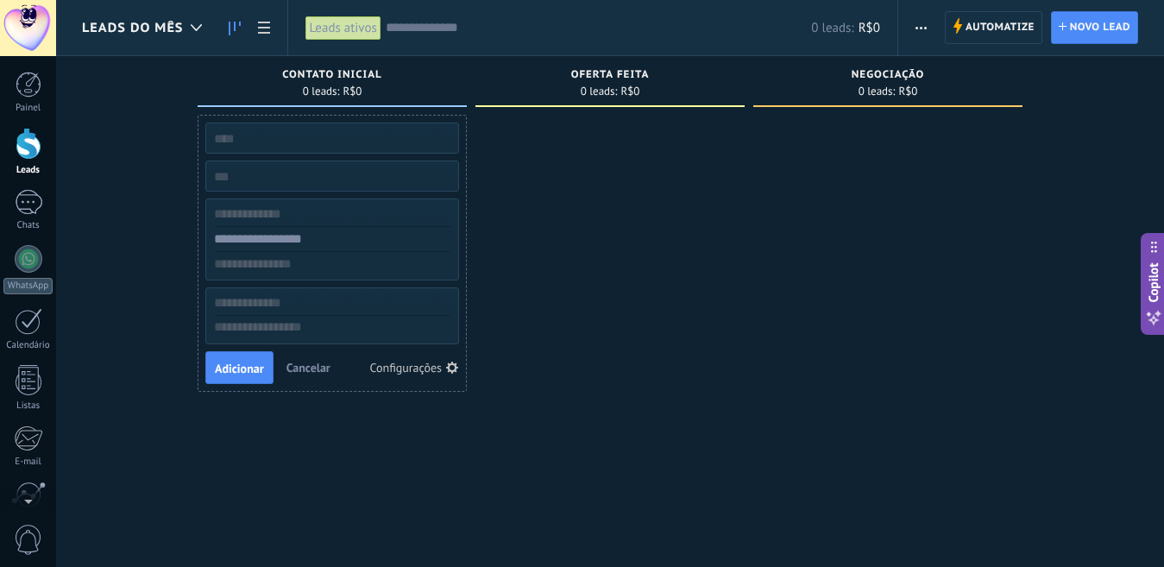
click at [165, 116] on div "Etapa de leads de entrada solicitações: 0 0 0 0 0 0 0 0 0 Contato inicial 0 lea…" at bounding box center [623, 256] width 1082 height 400
click at [27, 98] on link "Painel" at bounding box center [28, 93] width 56 height 42
